Goal: Communication & Community: Answer question/provide support

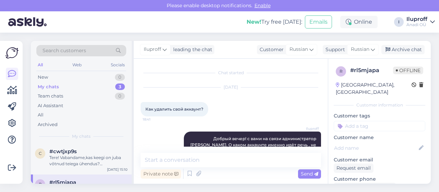
scroll to position [2148, 0]
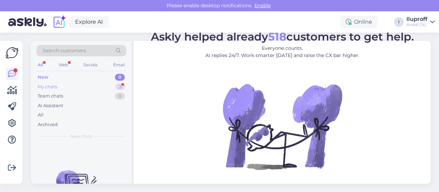
click at [54, 86] on div "My chats" at bounding box center [48, 86] width 20 height 7
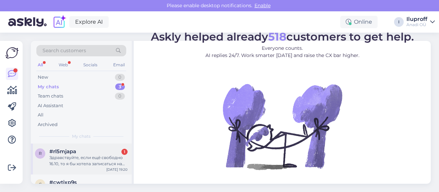
click at [73, 162] on div "Здравствуйте, если ещё свободно 16.10, то я бы хотела записаться на это число в…" at bounding box center [88, 160] width 78 height 12
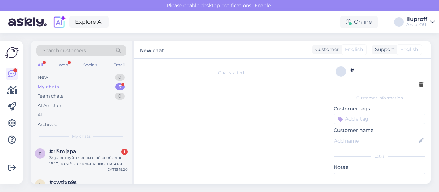
type textarea "svjazalasj po telefonu"
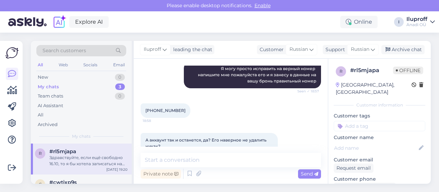
scroll to position [297, 0]
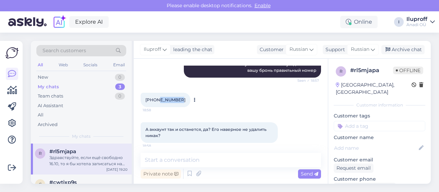
drag, startPoint x: 176, startPoint y: 94, endPoint x: 157, endPoint y: 94, distance: 19.2
click at [157, 97] on span "[PHONE_NUMBER]" at bounding box center [165, 99] width 40 height 5
copy span "55680698"
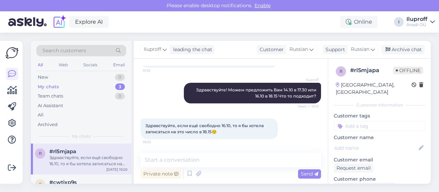
scroll to position [2184, 0]
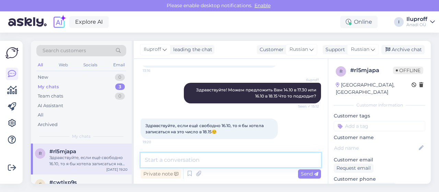
click at [223, 156] on textarea at bounding box center [231, 160] width 180 height 14
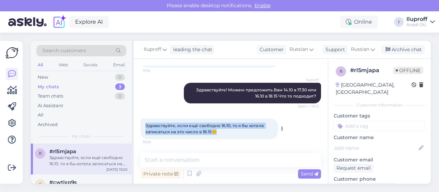
drag, startPoint x: 218, startPoint y: 131, endPoint x: 143, endPoint y: 126, distance: 75.7
click at [143, 126] on div "Здравствуйте, если ещё свободно 16.10, то я бы хотела записаться на это число в…" at bounding box center [209, 128] width 137 height 21
copy span "Здравствуйте, если ещё свободно 16.10, то я бы хотела записаться на это число в…"
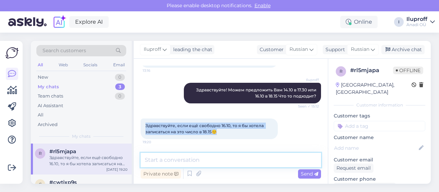
click at [205, 161] on textarea at bounding box center [231, 160] width 180 height 14
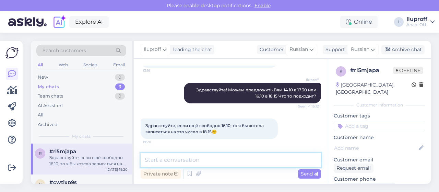
paste textarea "Здравствуйте! Да, время 16.10 в 18:15 свободно — мы Вас записали на указанные з…"
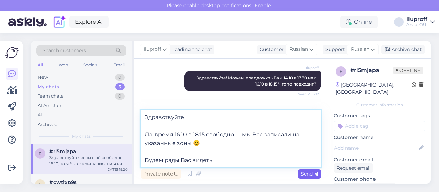
type textarea "Здравствуйте! Да, время 16.10 в 18:15 свободно — мы Вас записали на указанные з…"
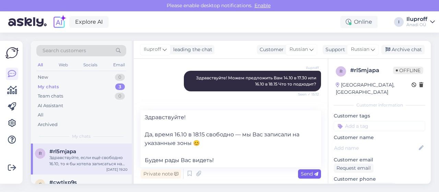
click at [312, 174] on span "Send" at bounding box center [309, 173] width 17 height 6
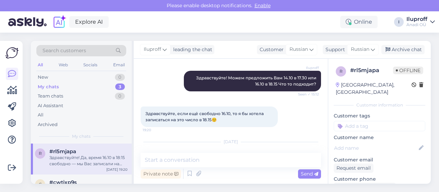
scroll to position [2259, 0]
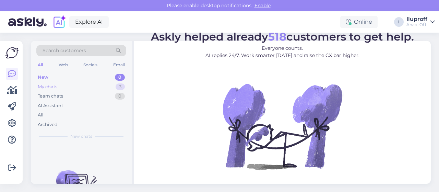
click at [118, 87] on div "3" at bounding box center [120, 86] width 9 height 7
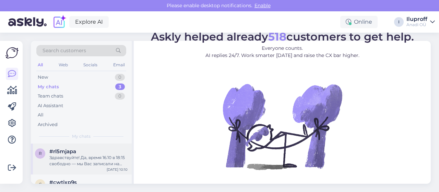
click at [121, 160] on div "Здравствуйте! Да, время 16.10 в 18:15 свободно — мы Вас записали на указанные з…" at bounding box center [88, 160] width 78 height 12
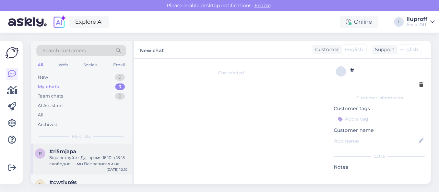
type textarea "svjazalasj po telefonu"
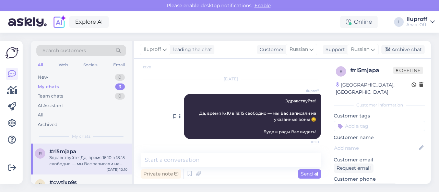
scroll to position [2259, 0]
